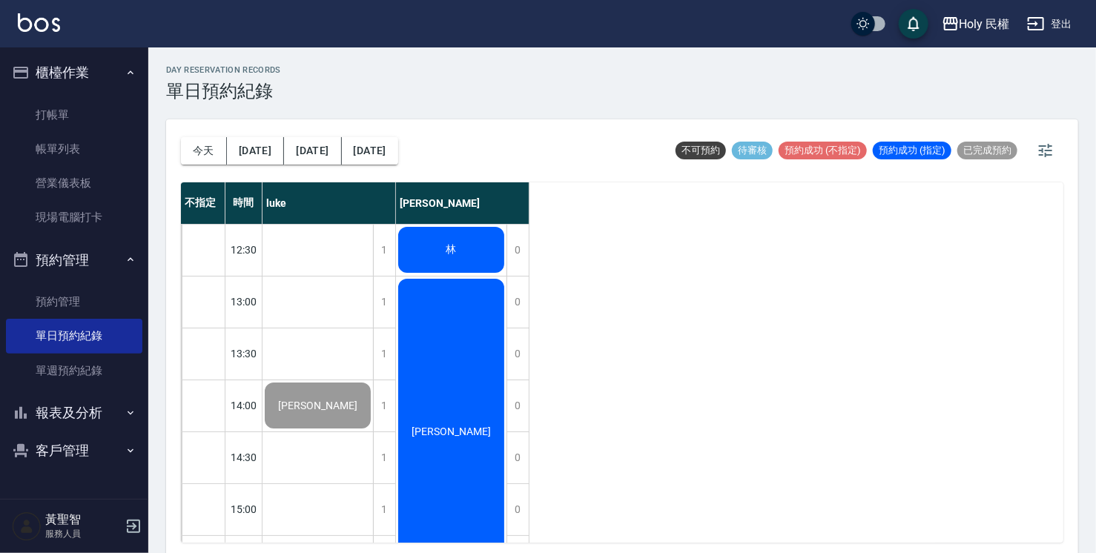
scroll to position [519, 0]
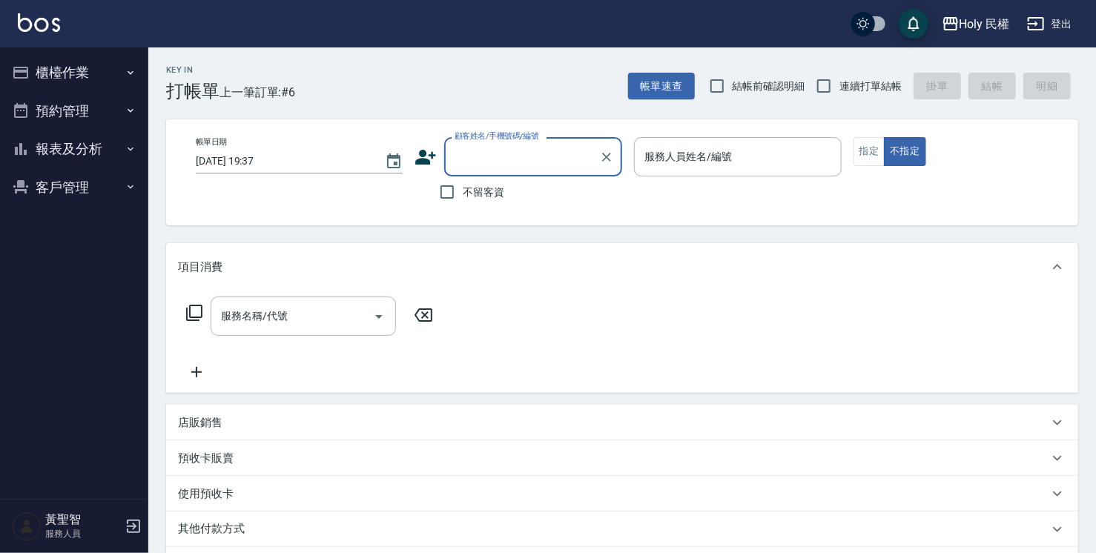
type input "ㄢ"
click at [503, 195] on li "吳/0905110902/" at bounding box center [533, 194] width 178 height 24
type input "吳/0905110902/"
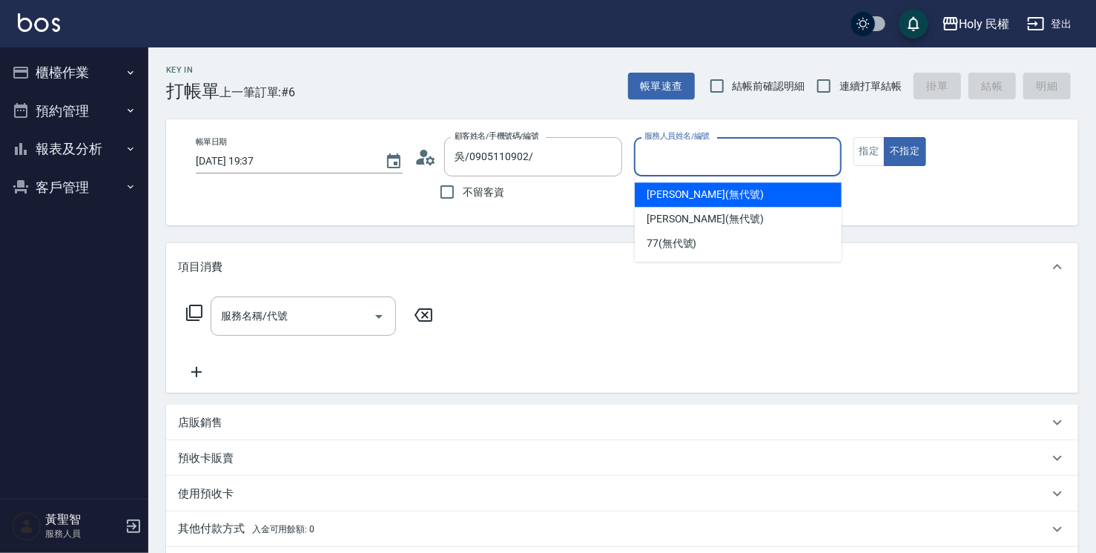
click at [724, 157] on input "服務人員姓名/編號" at bounding box center [738, 157] width 194 height 26
click at [697, 199] on span "luke (無代號)" at bounding box center [705, 195] width 117 height 16
type input "luke(無代號)"
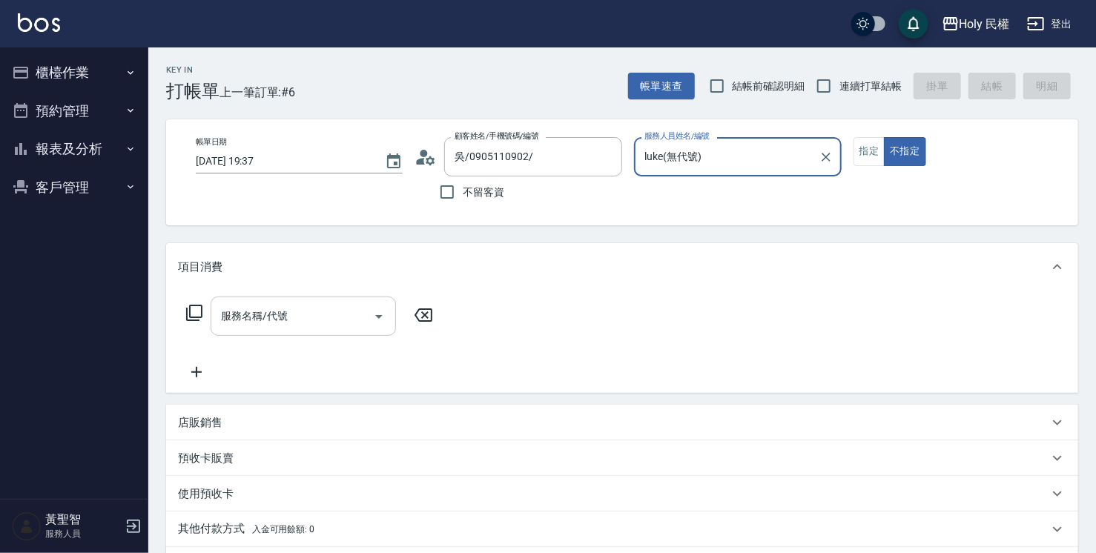
click at [311, 327] on input "服務名稱/代號" at bounding box center [292, 316] width 150 height 26
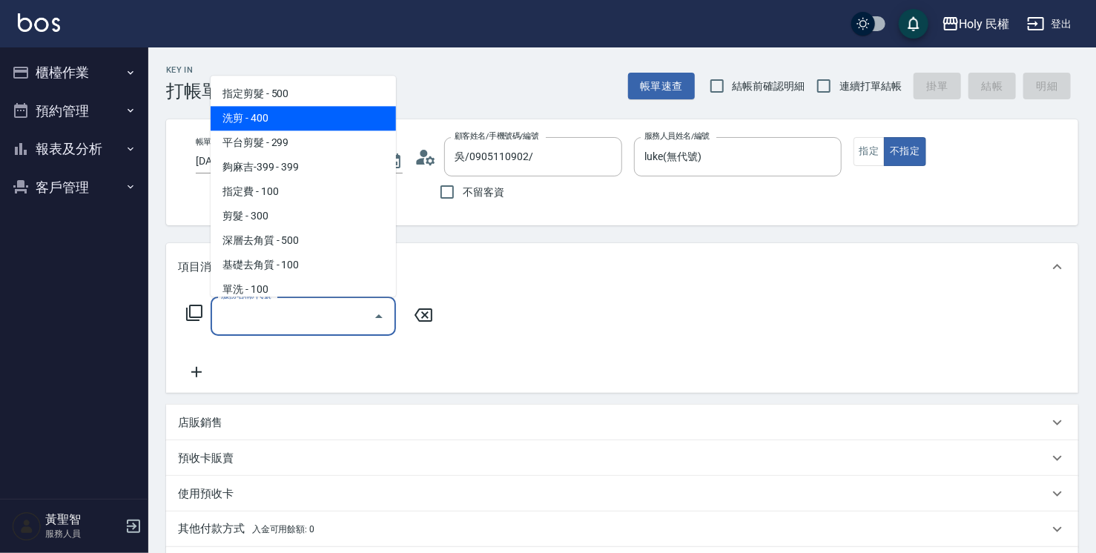
click at [263, 119] on span "洗剪 - 400" at bounding box center [303, 118] width 185 height 24
type input "洗剪(3)"
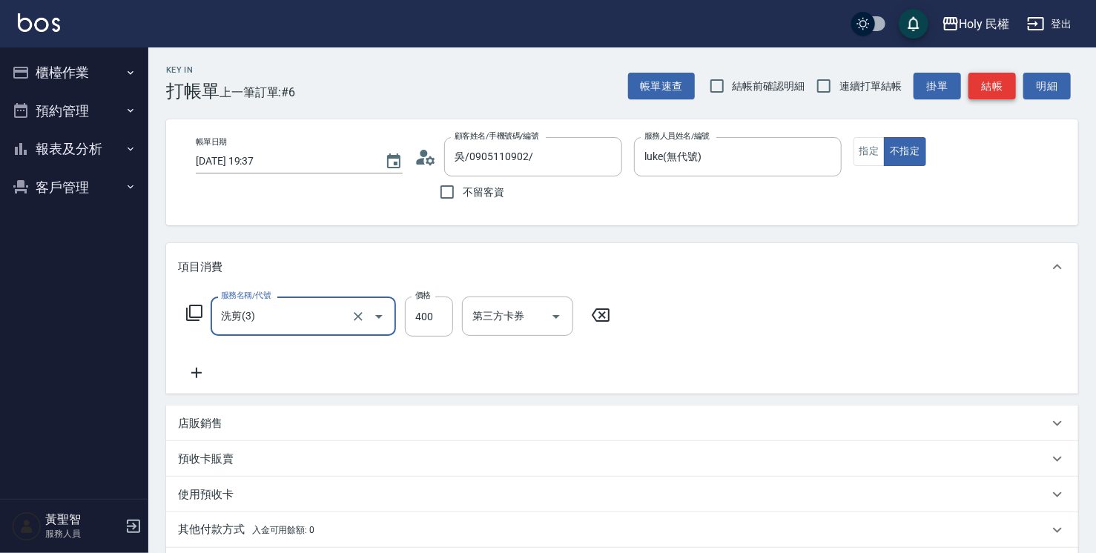
click at [985, 79] on button "結帳" at bounding box center [991, 86] width 47 height 27
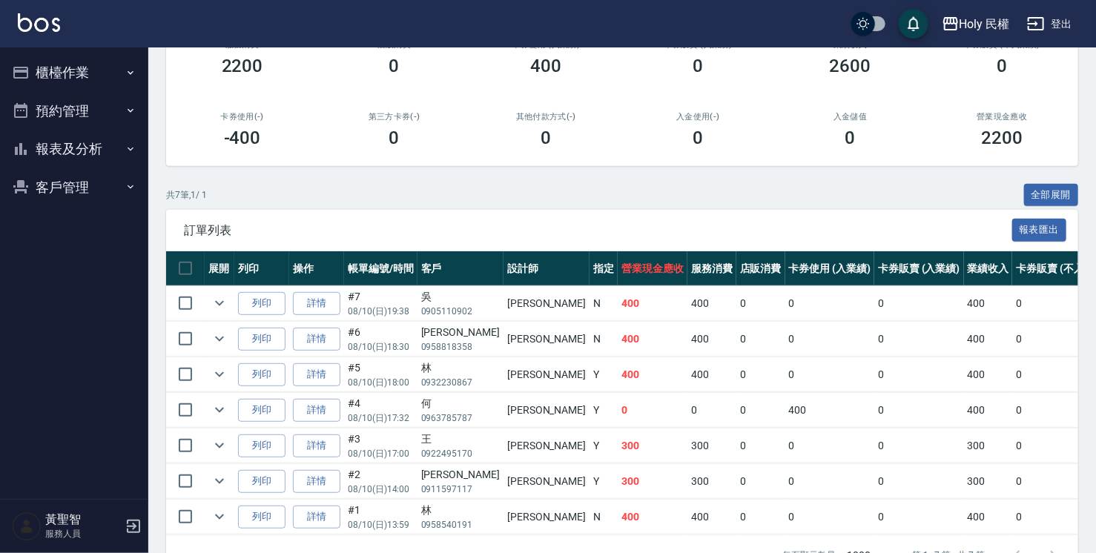
scroll to position [255, 0]
